Goal: Find specific page/section: Find specific page/section

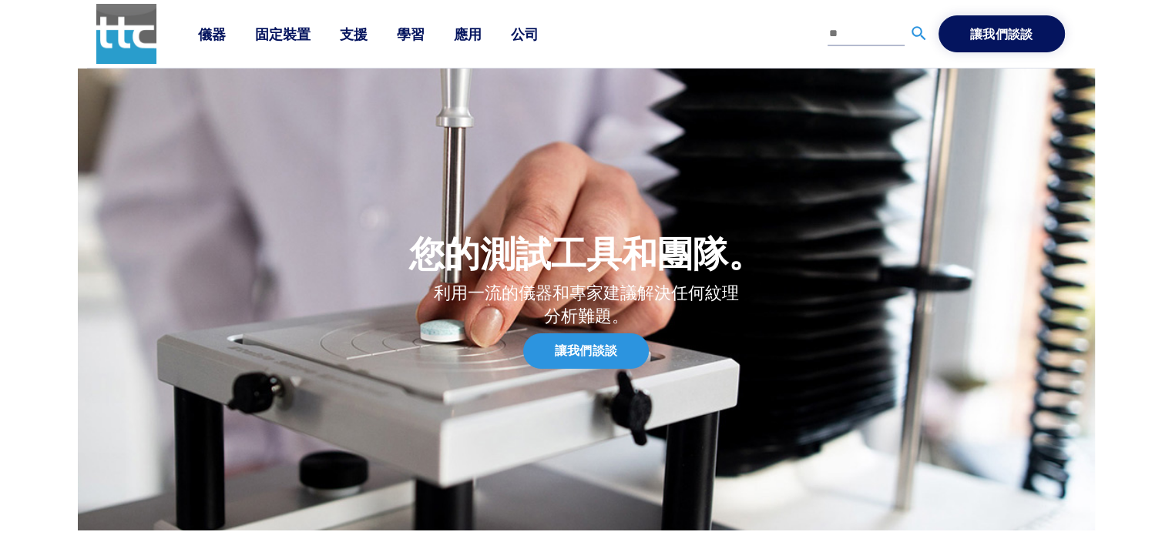
click at [259, 27] on font "固定裝置" at bounding box center [282, 33] width 55 height 19
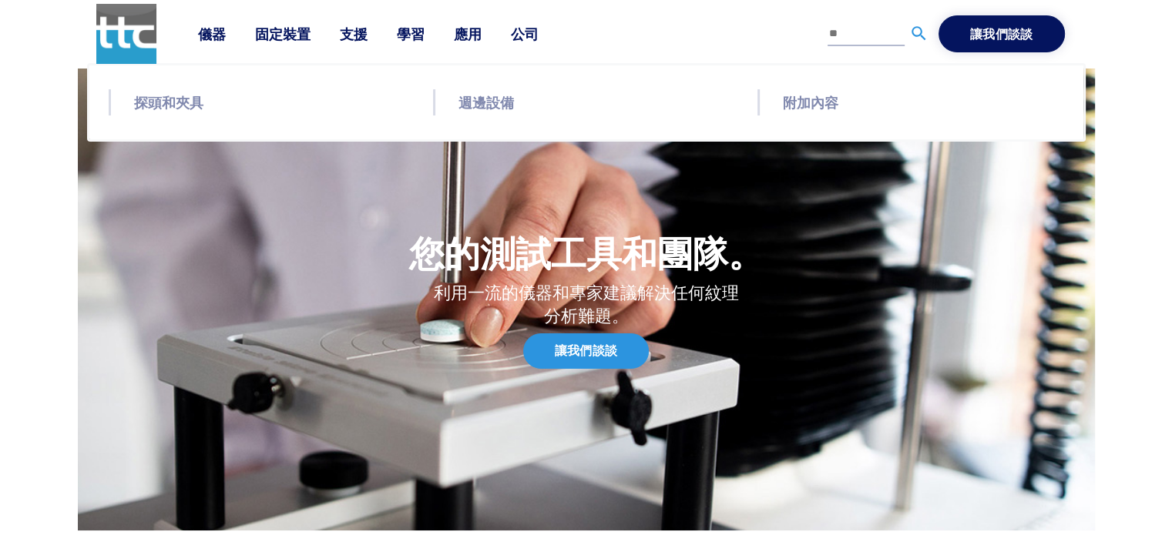
click at [154, 105] on font "探頭和夾具" at bounding box center [168, 101] width 69 height 19
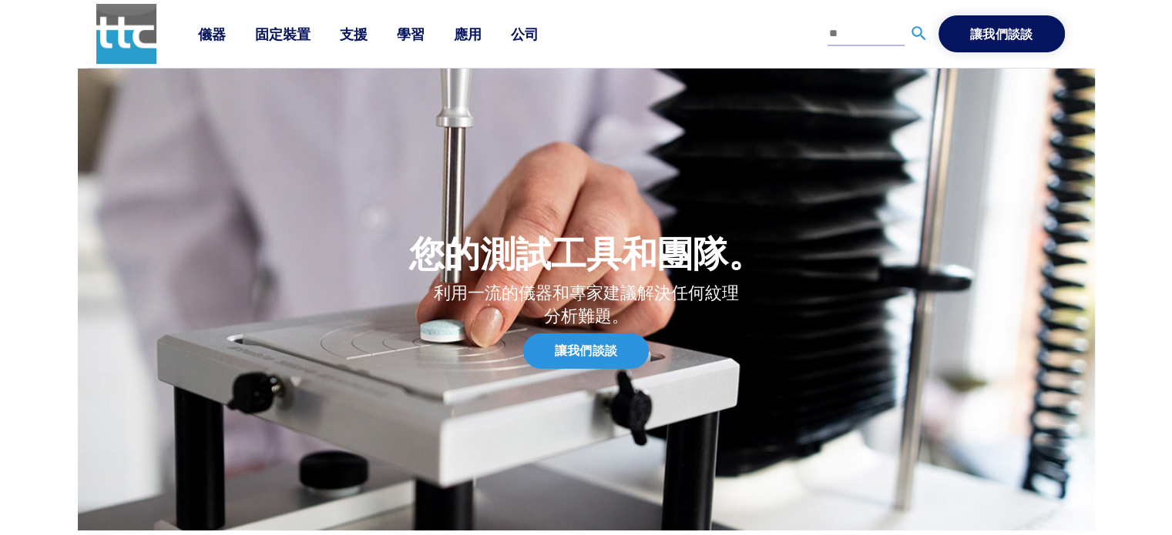
click at [299, 42] on font "固定裝置" at bounding box center [282, 33] width 55 height 19
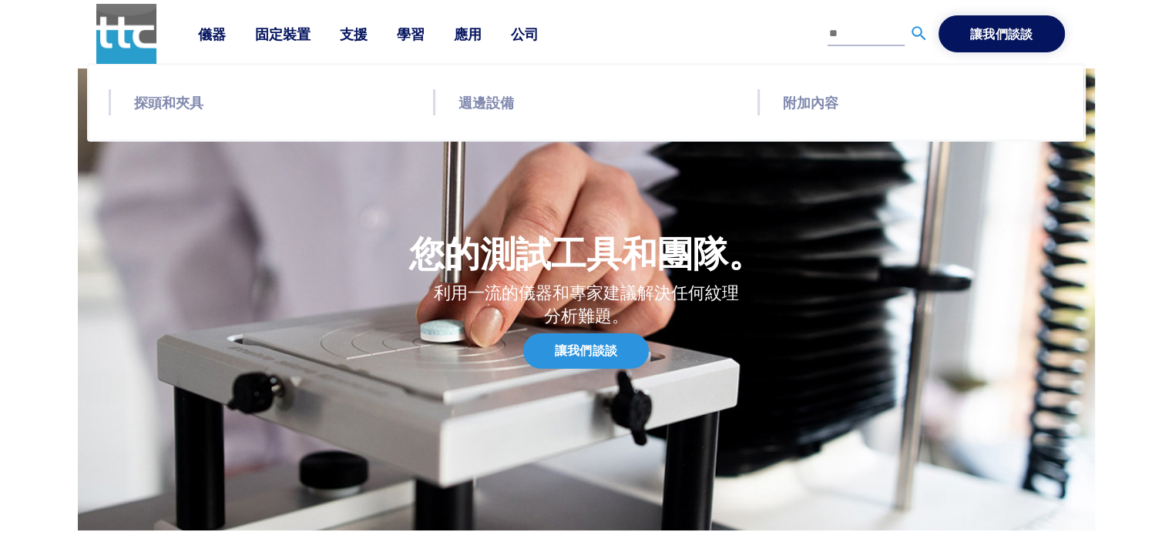
click at [196, 107] on font "探頭和夾具" at bounding box center [168, 101] width 69 height 19
